Goal: Task Accomplishment & Management: Manage account settings

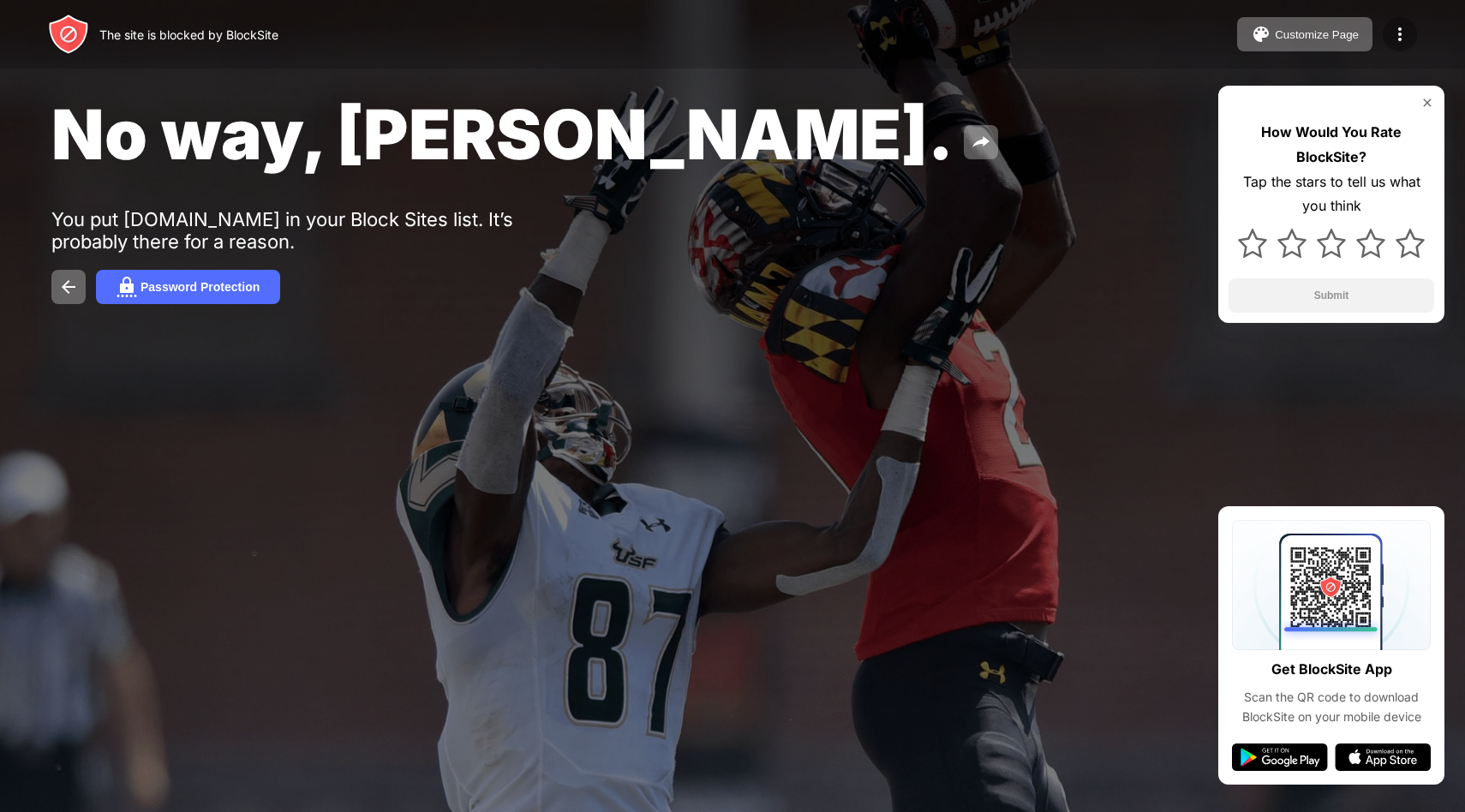
click at [1400, 45] on div at bounding box center [1400, 34] width 34 height 34
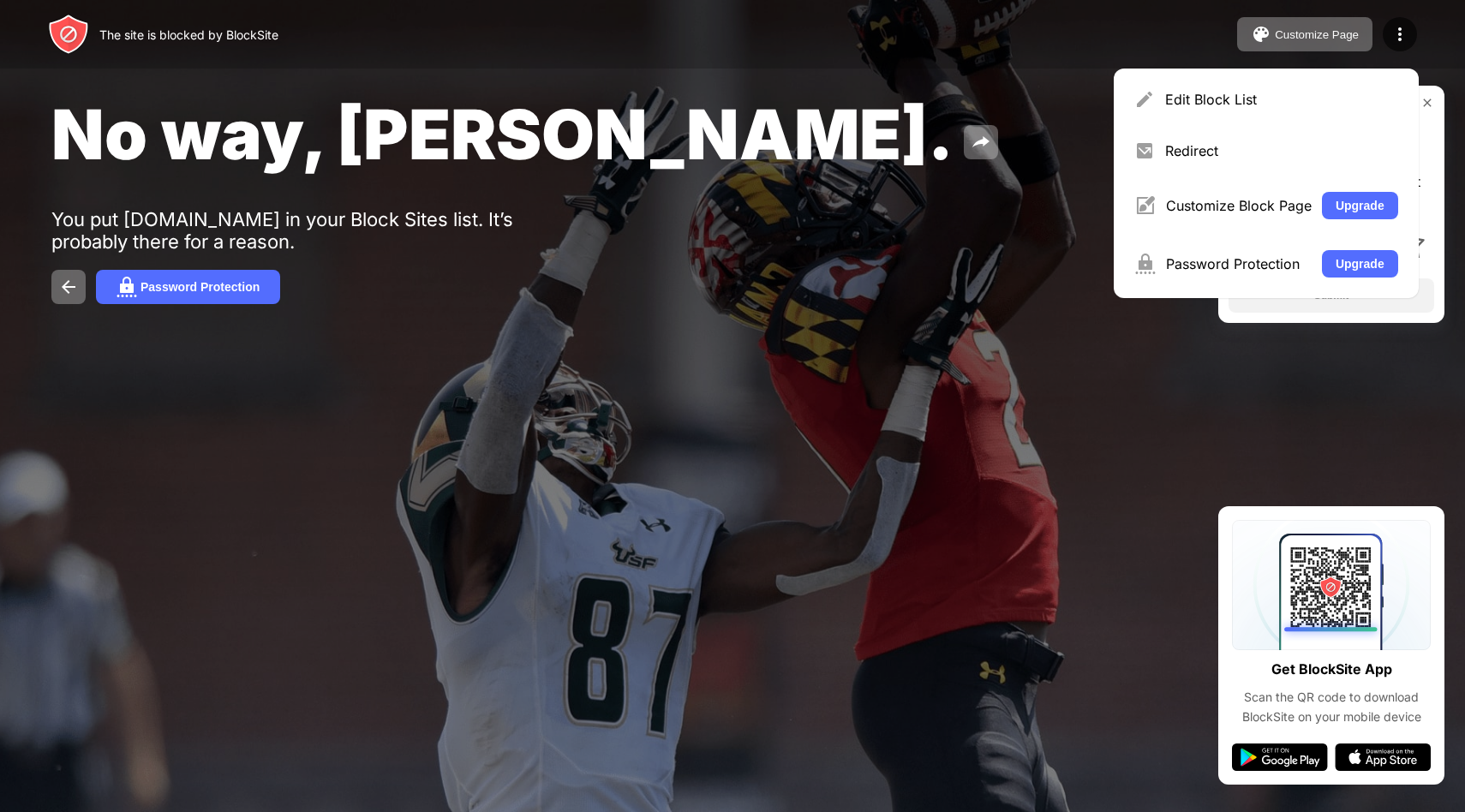
click at [976, 374] on div "No way, Jose. You put youtube.com in your Block Sites list. It’s probably there…" at bounding box center [732, 198] width 1465 height 396
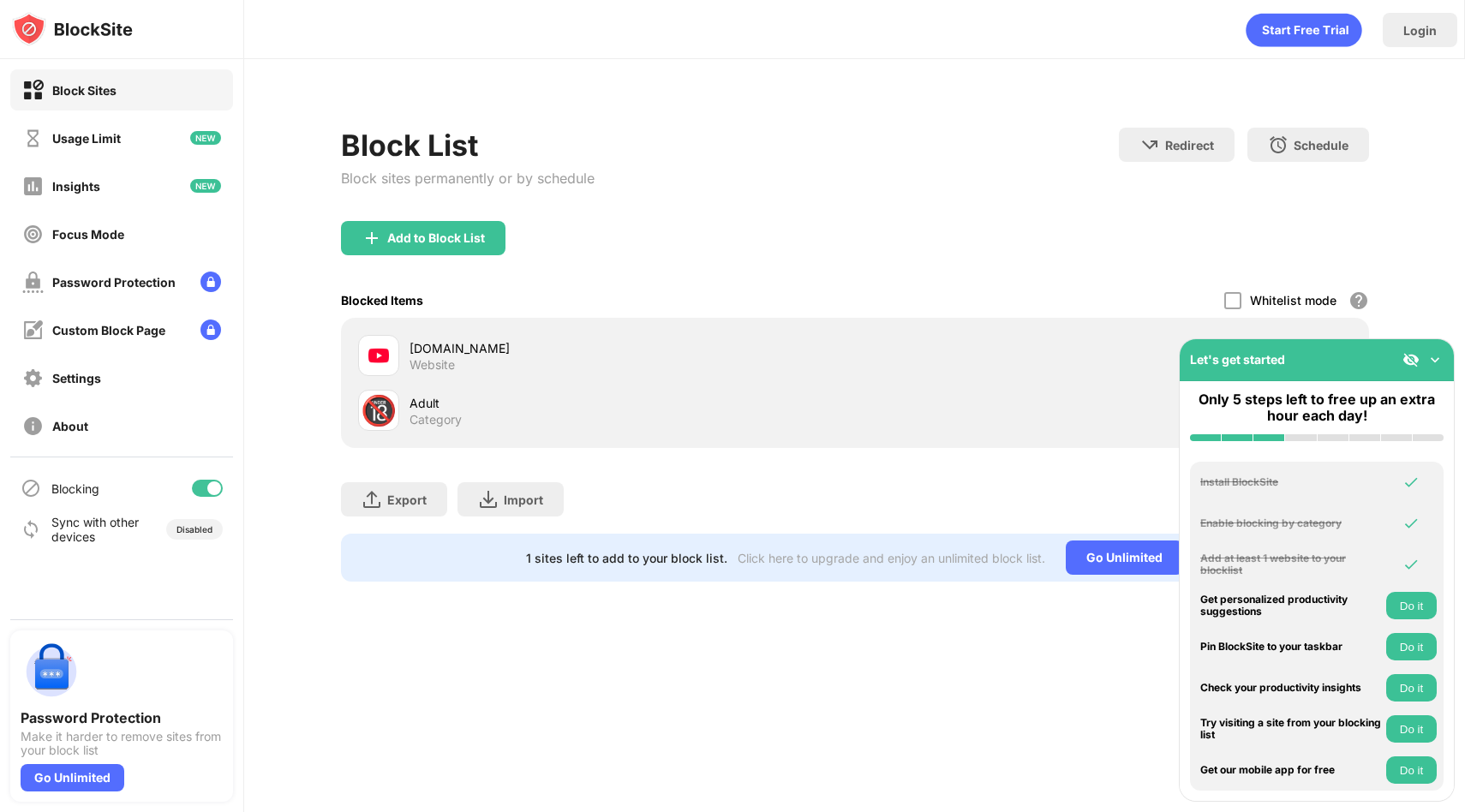
click at [1107, 300] on div "Blocked Items Whitelist mode Block all websites except for those in your whitel…" at bounding box center [855, 300] width 1028 height 35
click at [1429, 351] on img at bounding box center [1435, 359] width 17 height 17
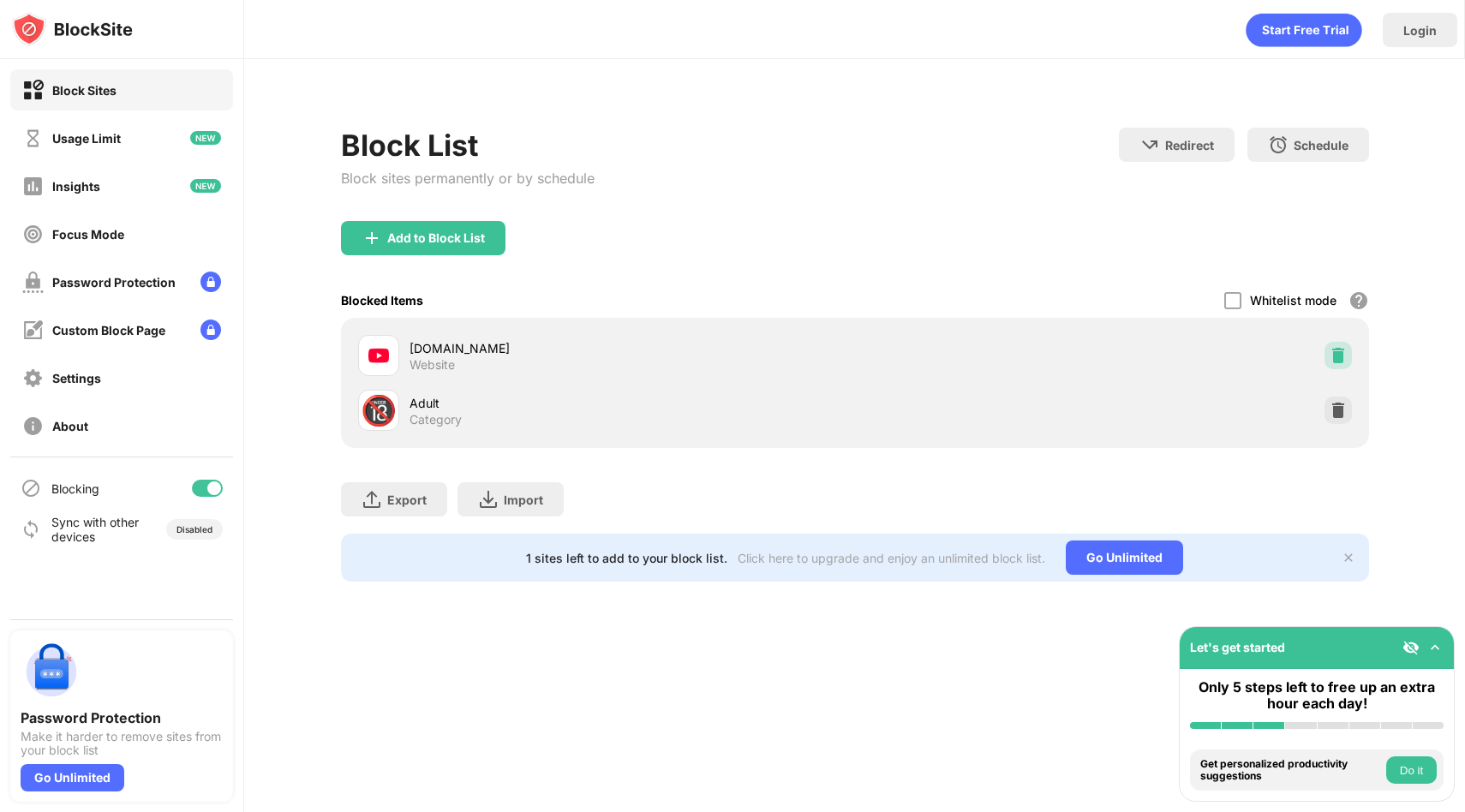
click at [1343, 348] on img at bounding box center [1339, 356] width 17 height 17
